Goal: Information Seeking & Learning: Learn about a topic

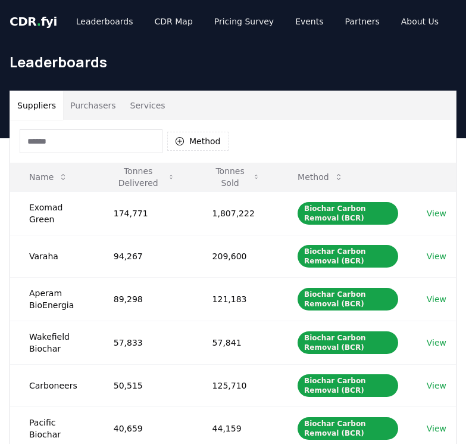
click at [105, 99] on button "Purchasers" at bounding box center [93, 105] width 60 height 29
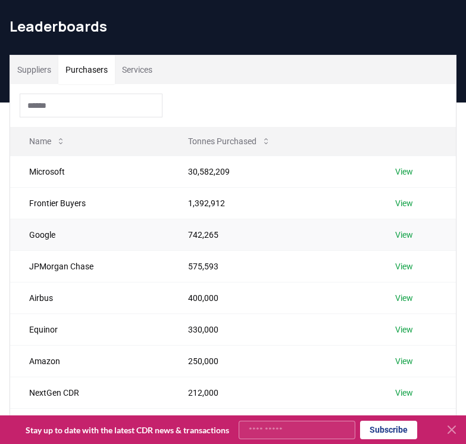
scroll to position [15, 0]
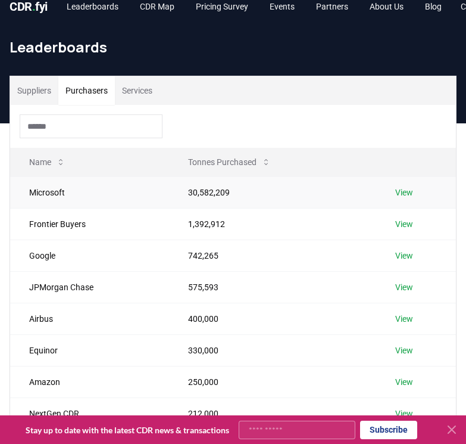
click at [405, 191] on link "View" at bounding box center [404, 192] width 18 height 12
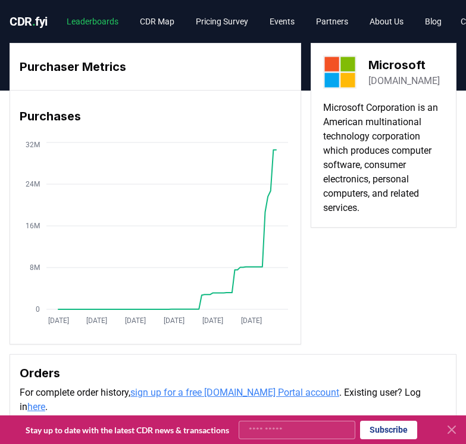
click at [80, 22] on link "Leaderboards" at bounding box center [92, 21] width 71 height 21
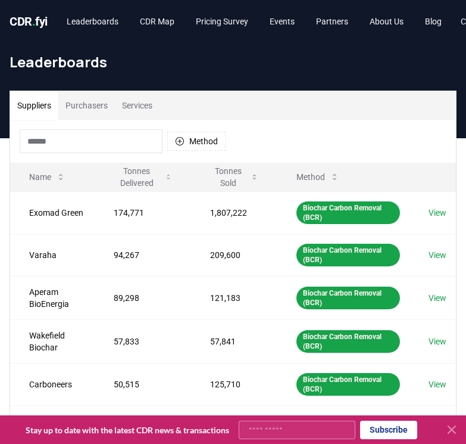
click at [101, 107] on button "Purchasers" at bounding box center [86, 105] width 57 height 29
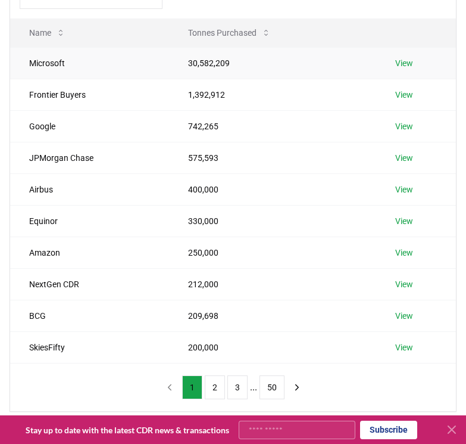
scroll to position [151, 0]
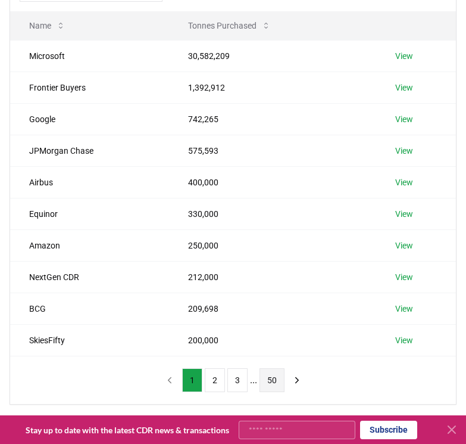
click at [269, 381] on button "50" at bounding box center [272, 380] width 25 height 24
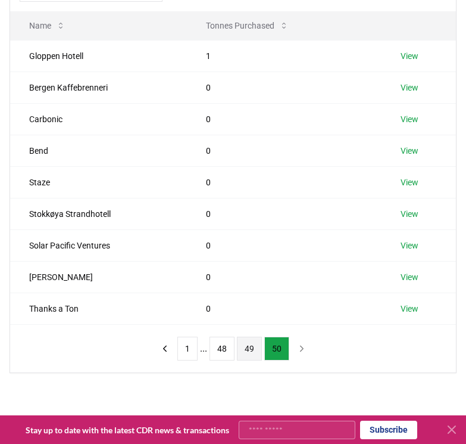
click at [256, 357] on button "49" at bounding box center [249, 349] width 25 height 24
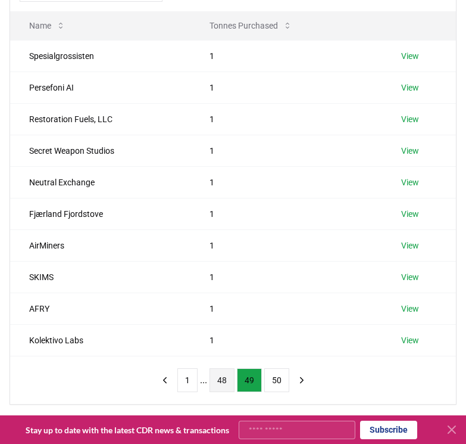
click at [223, 383] on button "48" at bounding box center [222, 380] width 25 height 24
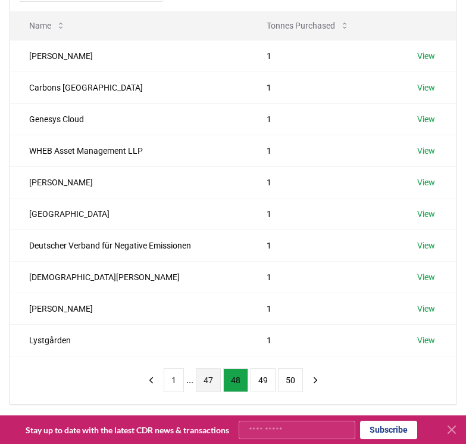
click at [205, 384] on button "47" at bounding box center [208, 380] width 25 height 24
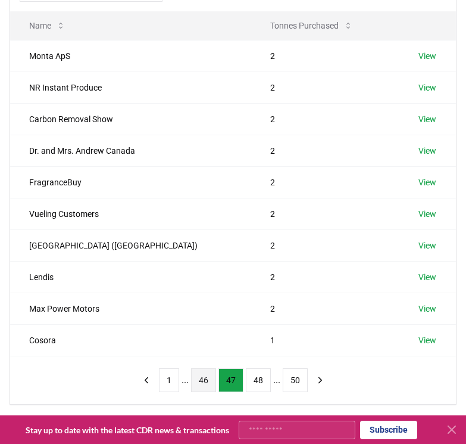
click at [198, 385] on button "46" at bounding box center [203, 380] width 25 height 24
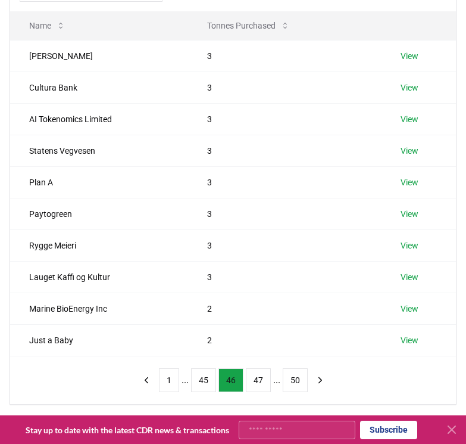
click at [198, 385] on button "45" at bounding box center [203, 380] width 25 height 24
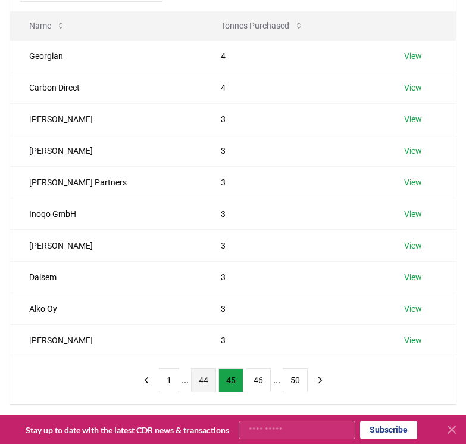
click at [200, 385] on button "44" at bounding box center [203, 380] width 25 height 24
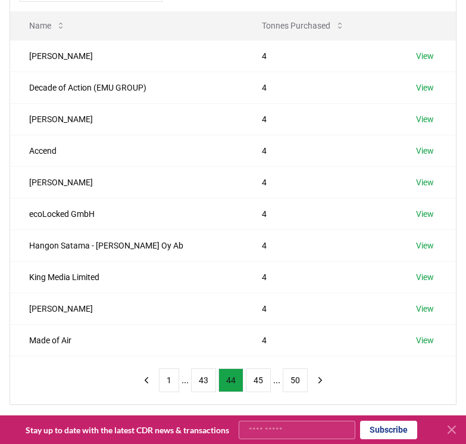
click at [200, 385] on button "43" at bounding box center [203, 380] width 25 height 24
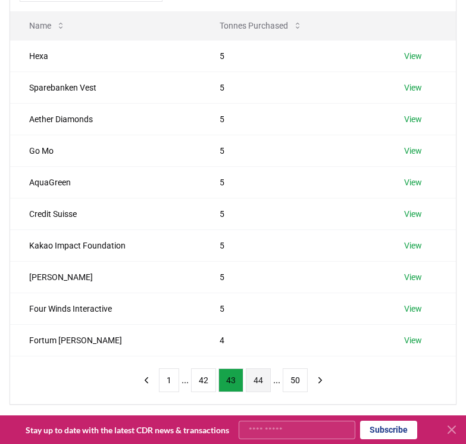
click at [200, 385] on button "42" at bounding box center [203, 380] width 25 height 24
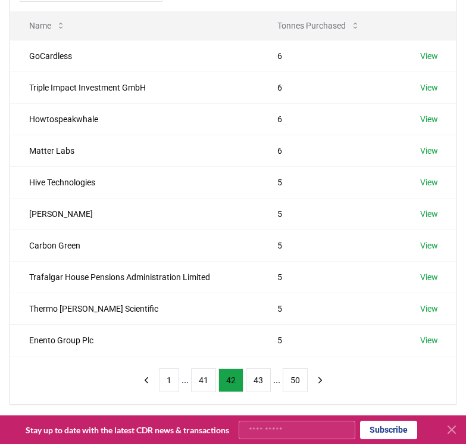
click at [200, 385] on button "41" at bounding box center [203, 380] width 25 height 24
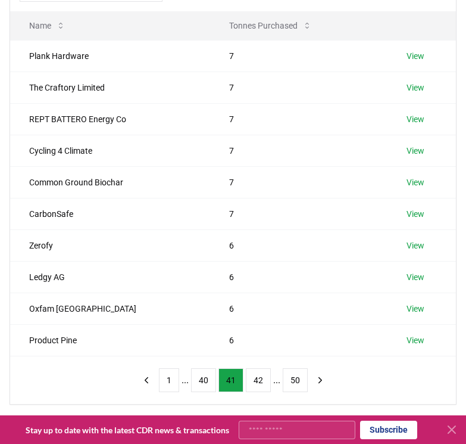
click at [200, 385] on button "40" at bounding box center [203, 380] width 25 height 24
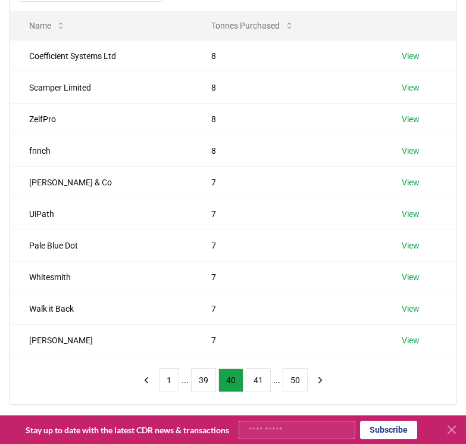
click at [200, 385] on button "39" at bounding box center [203, 380] width 25 height 24
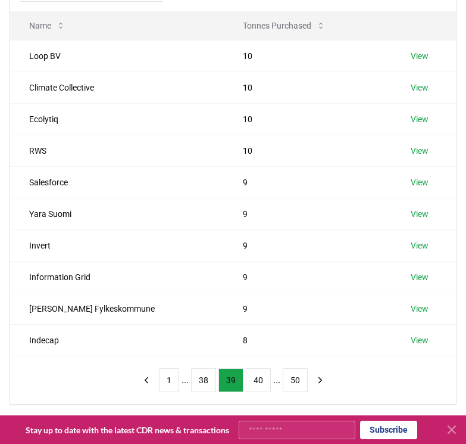
click at [200, 385] on button "38" at bounding box center [203, 380] width 25 height 24
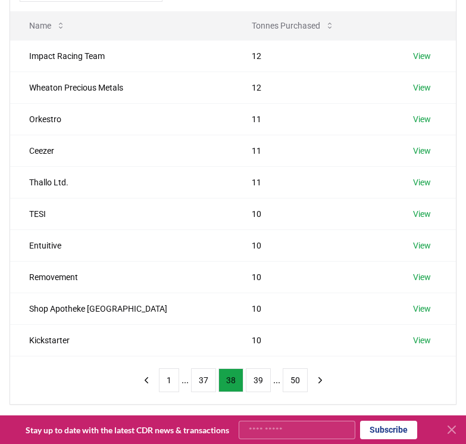
click at [200, 385] on button "37" at bounding box center [203, 380] width 25 height 24
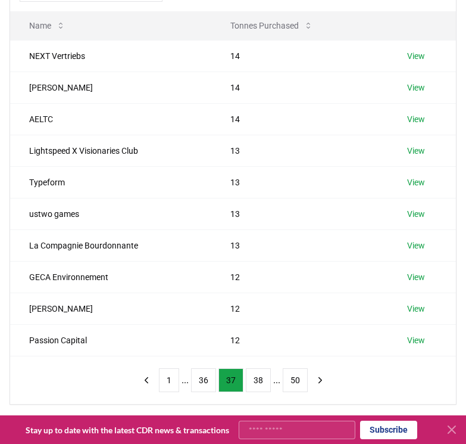
click at [200, 385] on button "36" at bounding box center [203, 380] width 25 height 24
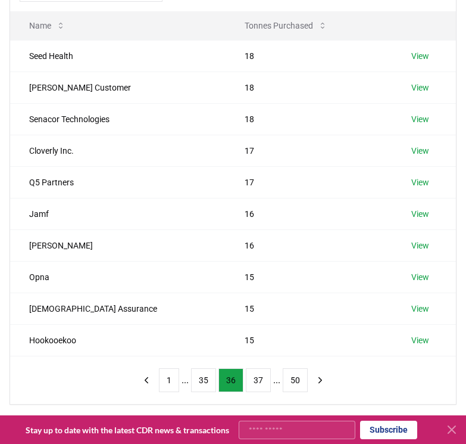
click at [200, 385] on button "35" at bounding box center [203, 380] width 25 height 24
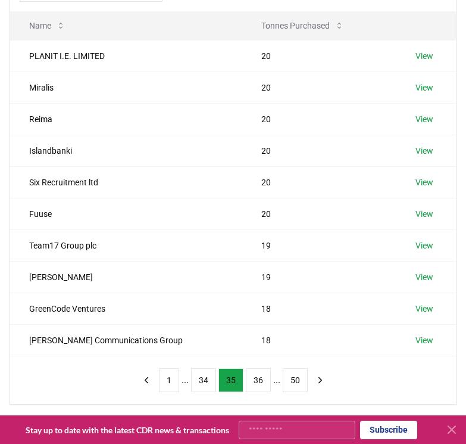
click at [200, 385] on button "34" at bounding box center [203, 380] width 25 height 24
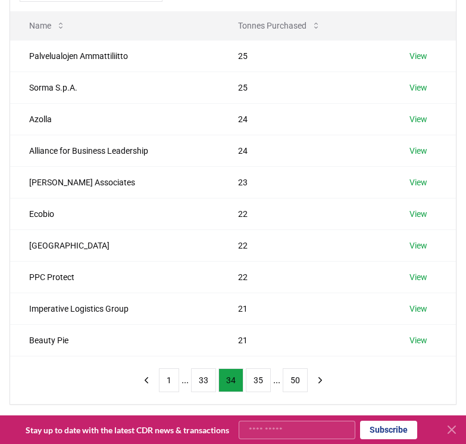
click at [200, 385] on button "33" at bounding box center [203, 380] width 25 height 24
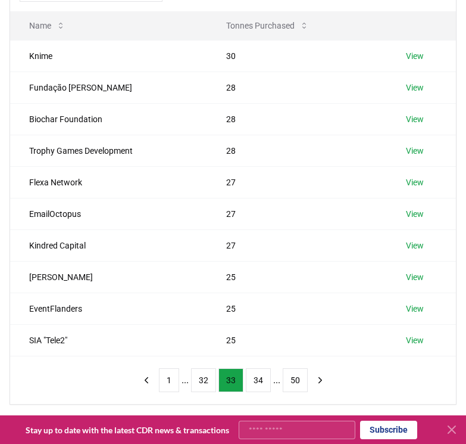
click at [200, 385] on button "32" at bounding box center [203, 380] width 25 height 24
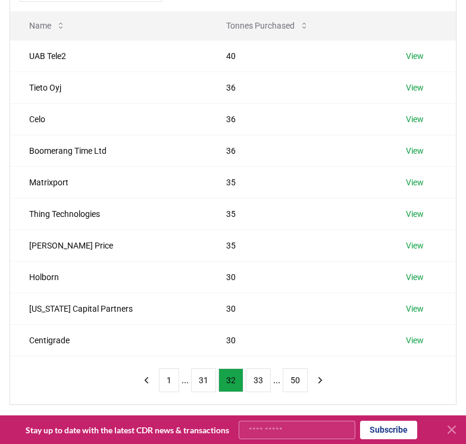
click at [200, 385] on button "31" at bounding box center [203, 380] width 25 height 24
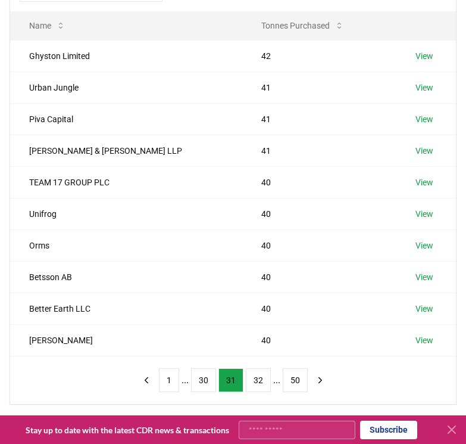
click at [200, 385] on button "30" at bounding box center [203, 380] width 25 height 24
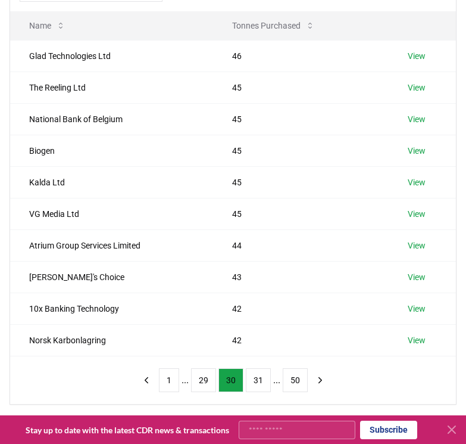
click at [200, 385] on button "29" at bounding box center [203, 380] width 25 height 24
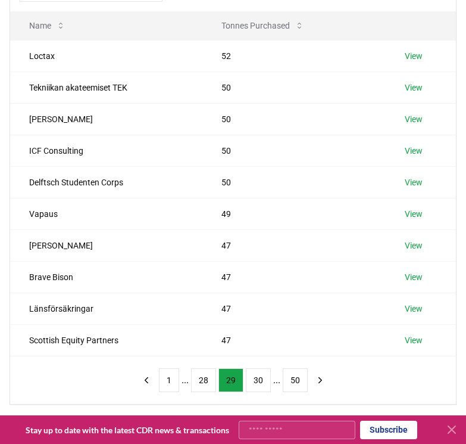
click at [200, 385] on button "28" at bounding box center [203, 380] width 25 height 24
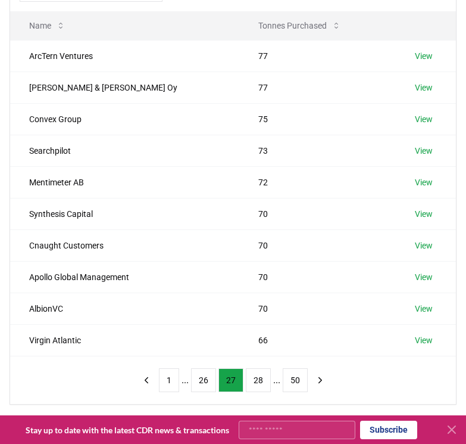
click at [200, 385] on button "26" at bounding box center [203, 380] width 25 height 24
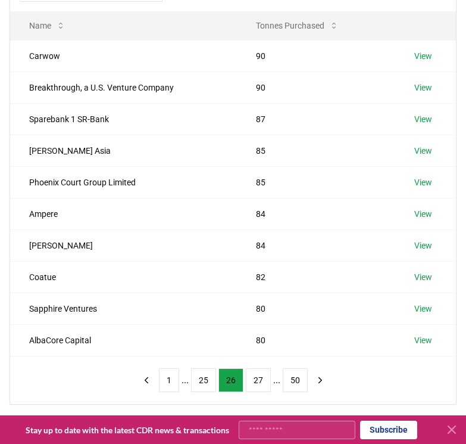
click at [200, 385] on button "25" at bounding box center [203, 380] width 25 height 24
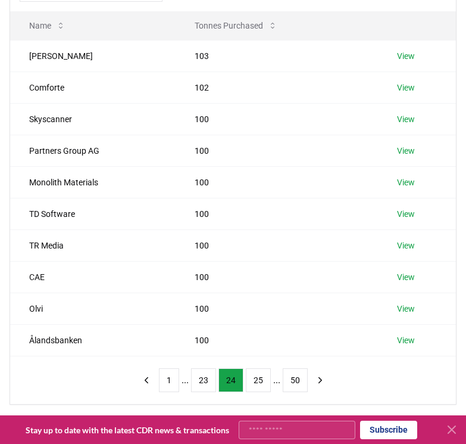
click at [200, 385] on button "23" at bounding box center [203, 380] width 25 height 24
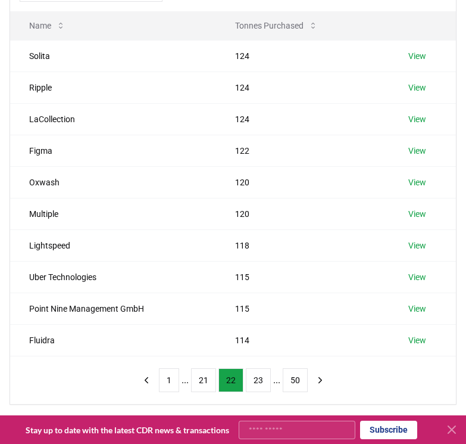
click at [200, 385] on button "21" at bounding box center [203, 380] width 25 height 24
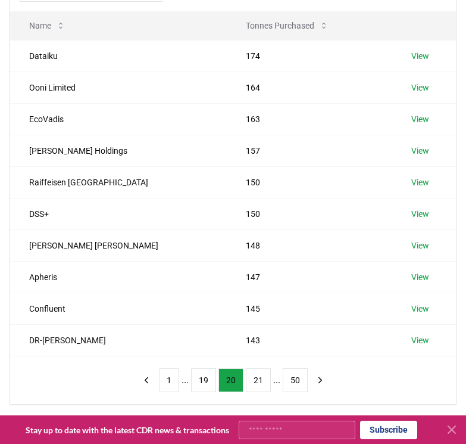
click at [200, 385] on button "19" at bounding box center [203, 380] width 25 height 24
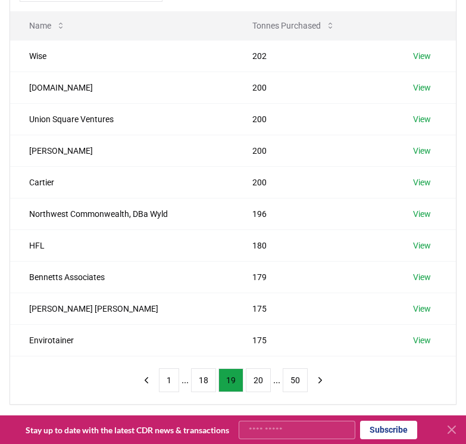
click at [200, 385] on button "18" at bounding box center [203, 380] width 25 height 24
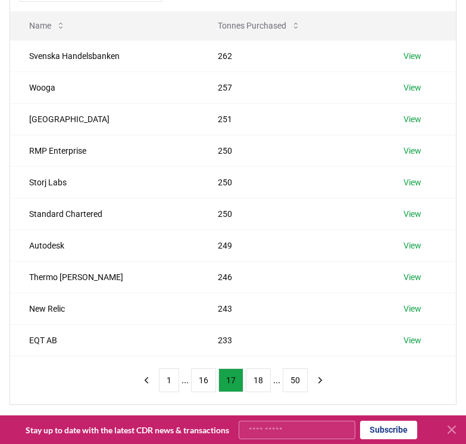
click at [200, 385] on button "16" at bounding box center [203, 380] width 25 height 24
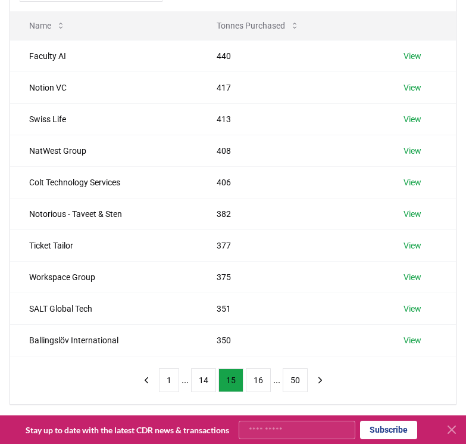
click at [200, 385] on button "14" at bounding box center [203, 380] width 25 height 24
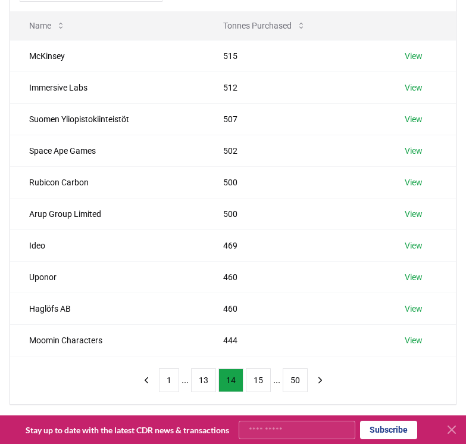
click at [200, 385] on button "13" at bounding box center [203, 380] width 25 height 24
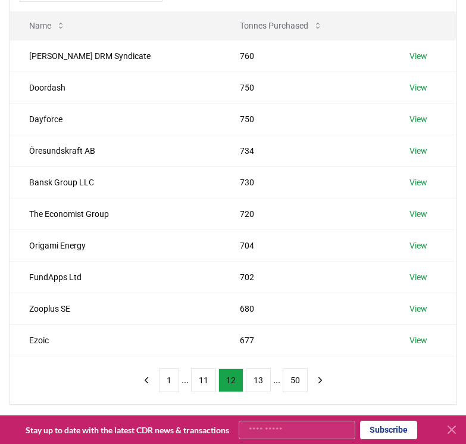
click at [200, 385] on button "11" at bounding box center [203, 380] width 25 height 24
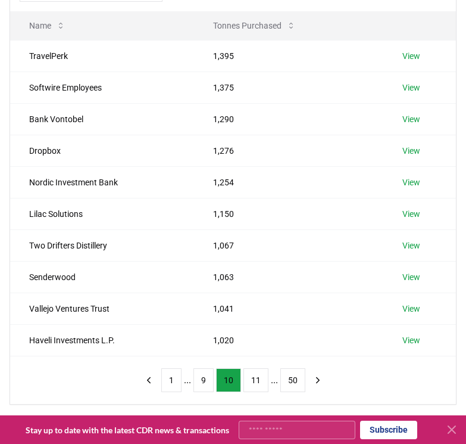
click at [200, 385] on button "9" at bounding box center [204, 380] width 20 height 24
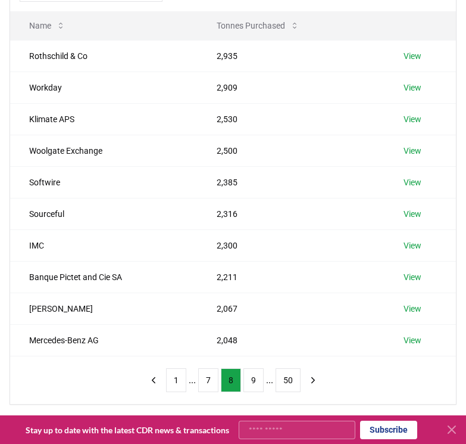
click at [200, 385] on button "7" at bounding box center [208, 380] width 20 height 24
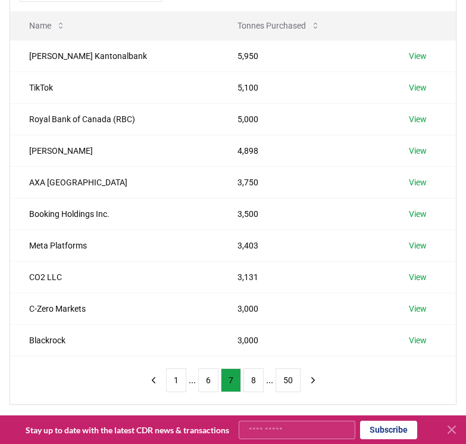
click at [200, 385] on button "6" at bounding box center [208, 380] width 20 height 24
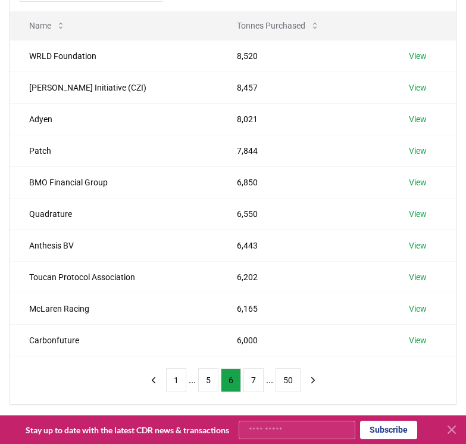
click at [200, 385] on button "5" at bounding box center [208, 380] width 20 height 24
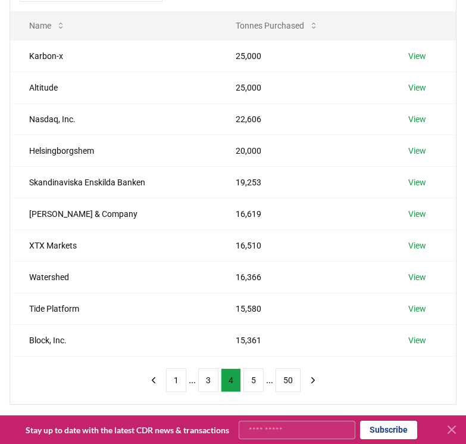
click at [200, 385] on button "3" at bounding box center [208, 380] width 20 height 24
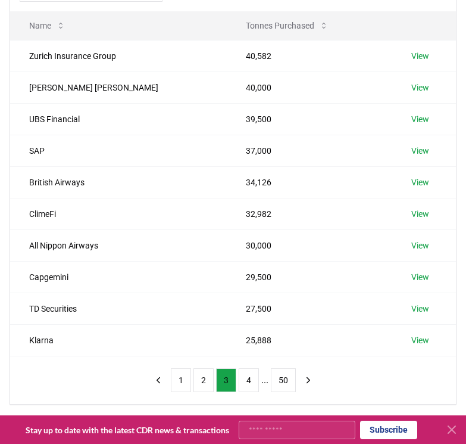
click at [200, 385] on button "2" at bounding box center [204, 380] width 20 height 24
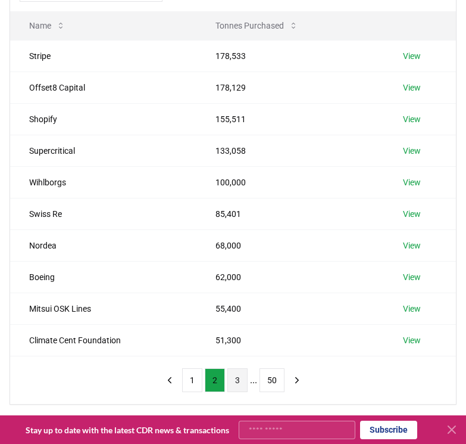
click at [231, 385] on button "3" at bounding box center [238, 380] width 20 height 24
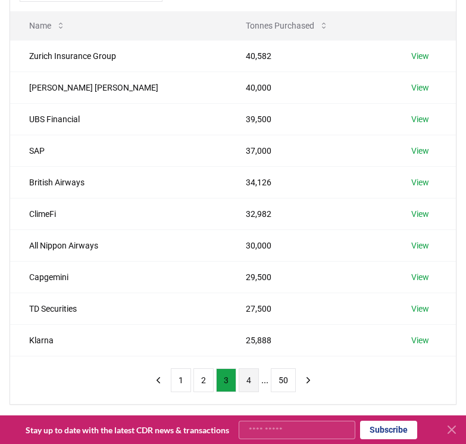
click at [245, 385] on button "4" at bounding box center [249, 380] width 20 height 24
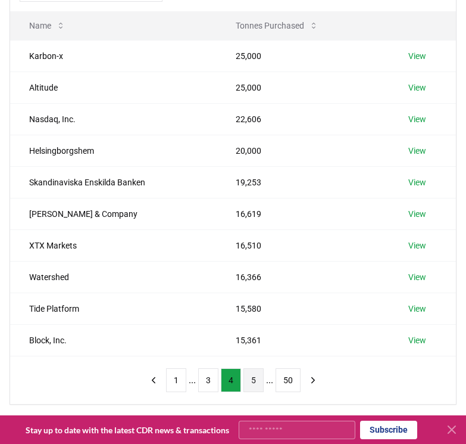
click at [255, 385] on button "5" at bounding box center [254, 380] width 20 height 24
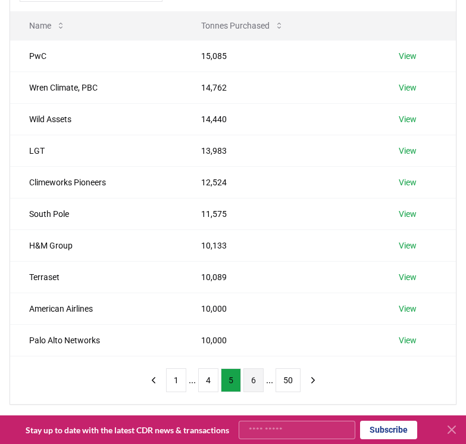
click at [247, 379] on button "6" at bounding box center [254, 380] width 20 height 24
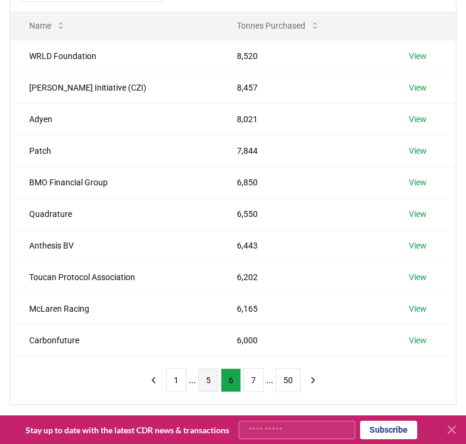
click at [212, 383] on button "5" at bounding box center [208, 380] width 20 height 24
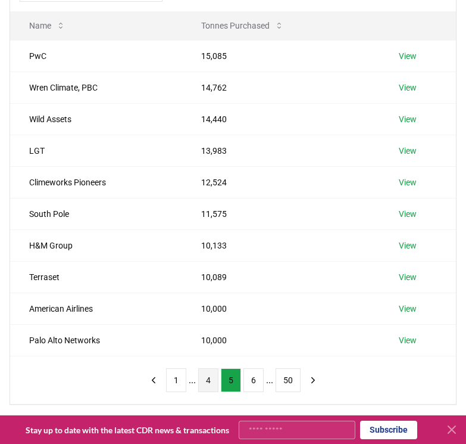
click at [211, 384] on button "4" at bounding box center [208, 380] width 20 height 24
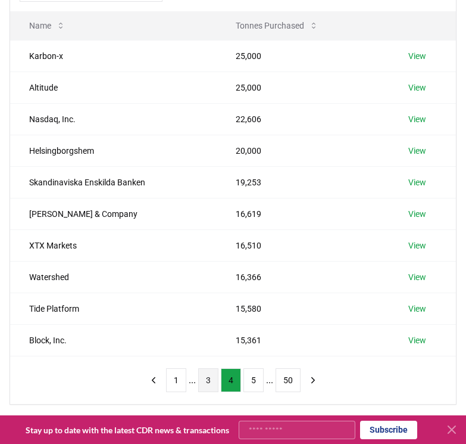
click at [211, 386] on button "3" at bounding box center [208, 380] width 20 height 24
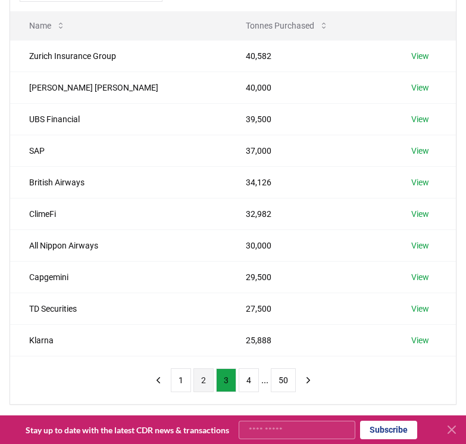
click at [204, 386] on button "2" at bounding box center [204, 380] width 20 height 24
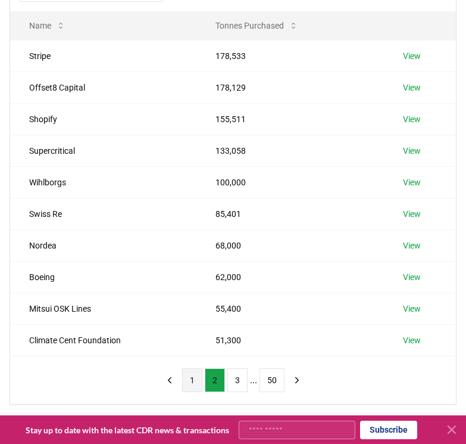
click at [193, 386] on button "1" at bounding box center [192, 380] width 20 height 24
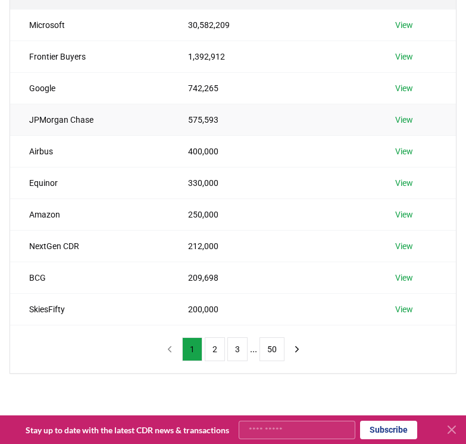
scroll to position [184, 0]
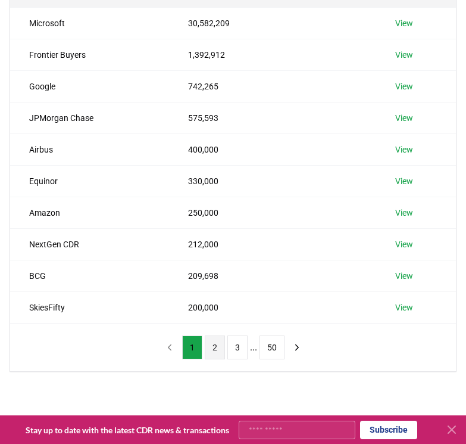
click at [210, 346] on button "2" at bounding box center [215, 347] width 20 height 24
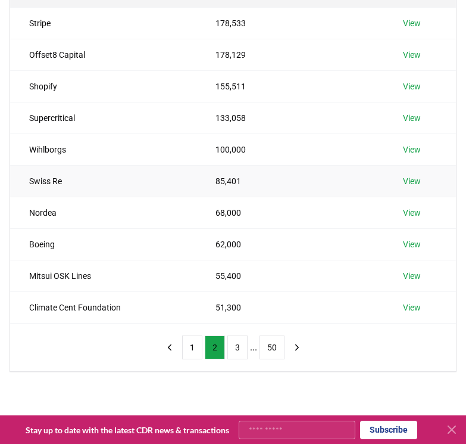
click at [421, 180] on link "View" at bounding box center [412, 181] width 18 height 12
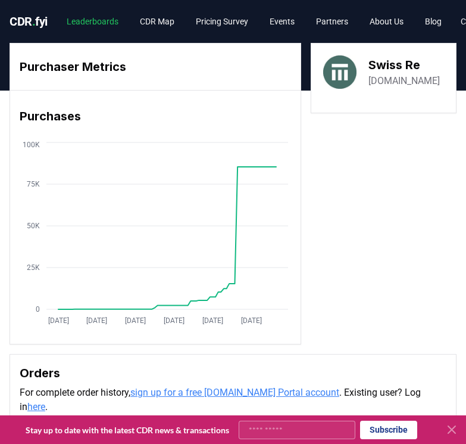
click at [114, 22] on link "Leaderboards" at bounding box center [92, 21] width 71 height 21
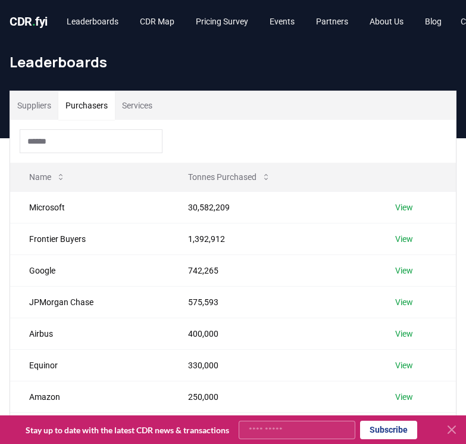
click at [95, 100] on button "Purchasers" at bounding box center [86, 105] width 57 height 29
click at [32, 98] on button "Suppliers" at bounding box center [34, 105] width 48 height 29
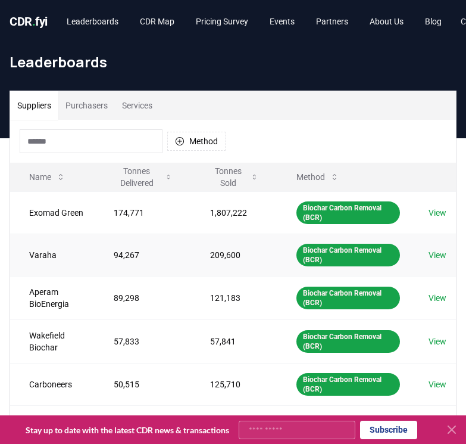
click at [435, 256] on link "View" at bounding box center [438, 255] width 18 height 12
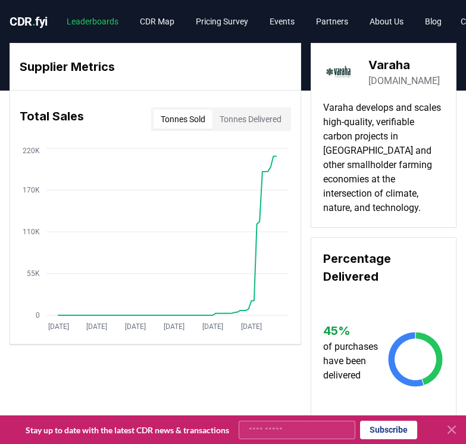
click at [96, 23] on link "Leaderboards" at bounding box center [92, 21] width 71 height 21
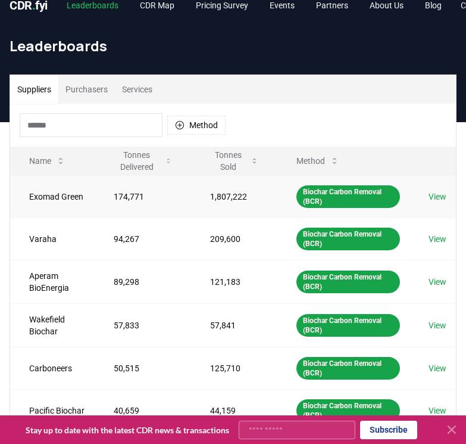
scroll to position [20, 0]
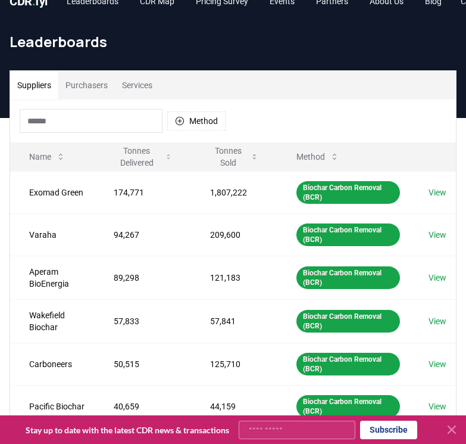
click at [105, 85] on button "Purchasers" at bounding box center [86, 85] width 57 height 29
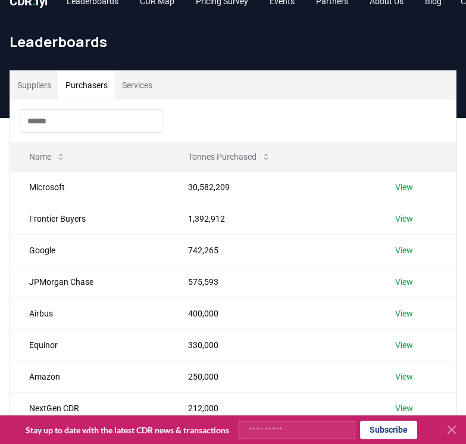
click at [151, 86] on button "Services" at bounding box center [137, 85] width 45 height 29
click at [94, 86] on button "Purchasers" at bounding box center [86, 85] width 57 height 29
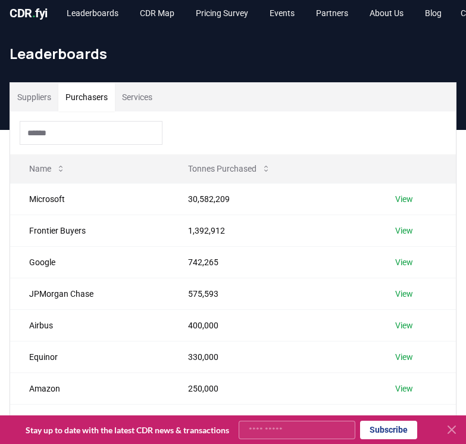
scroll to position [0, 0]
